Goal: Check status: Check status

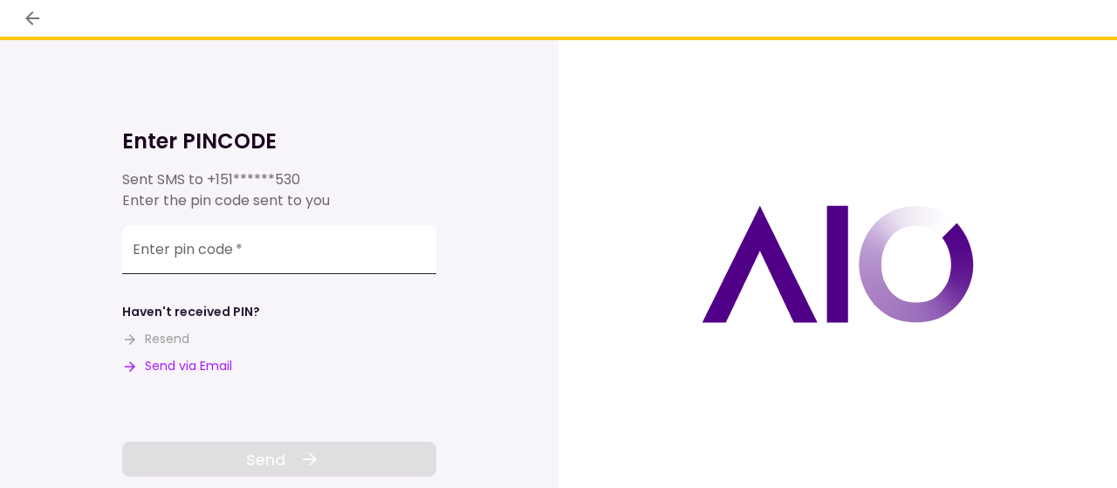
click at [164, 248] on div "Enter pin code   *" at bounding box center [279, 249] width 314 height 49
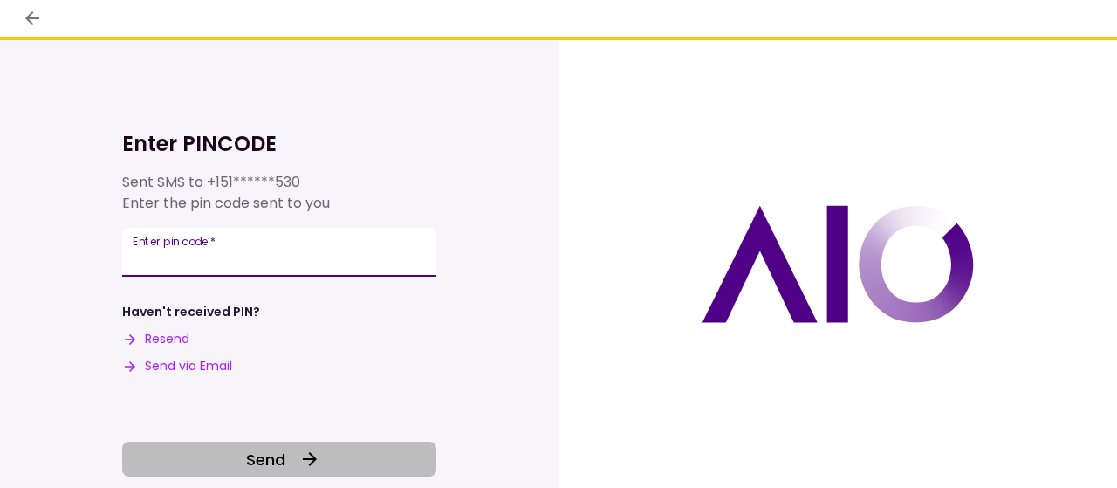
type input "******"
click at [305, 457] on icon at bounding box center [309, 459] width 21 height 21
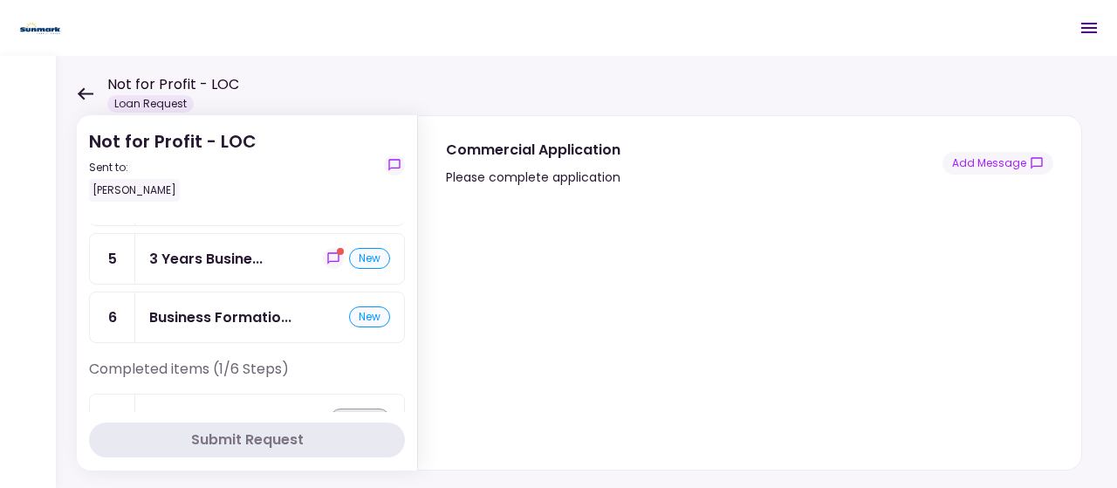
scroll to position [238, 0]
